Goal: Go to known website: Access a specific website the user already knows

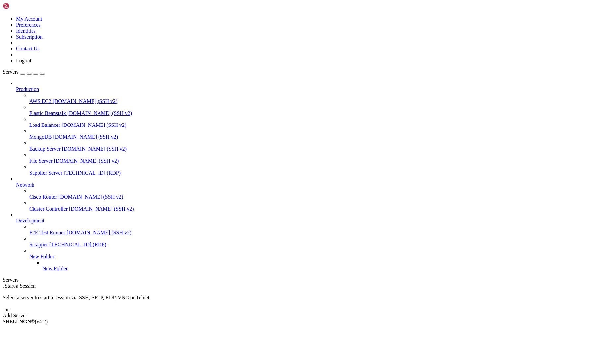
click at [33, 170] on link "Supplier Server [TECHNICAL_ID] (RDP)" at bounding box center [311, 173] width 565 height 6
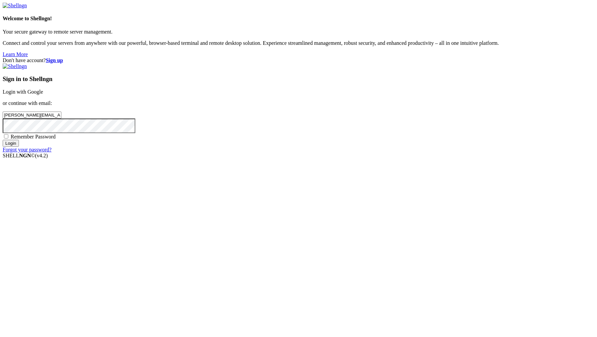
click at [19, 147] on input "Login" at bounding box center [11, 143] width 16 height 7
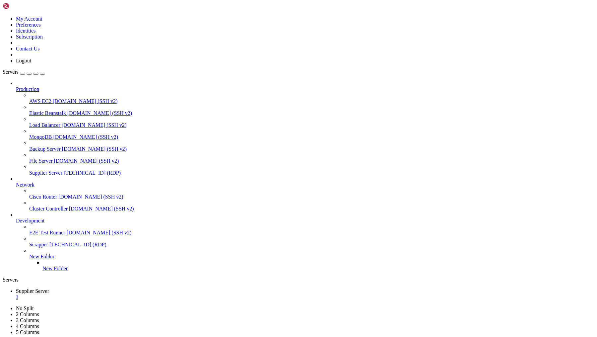
click at [133, 294] on div "" at bounding box center [305, 297] width 578 height 6
click at [64, 170] on span "[TECHNICAL_ID] (RDP)" at bounding box center [92, 173] width 57 height 6
click at [133, 294] on div "" at bounding box center [305, 297] width 578 height 6
